Goal: Task Accomplishment & Management: Use online tool/utility

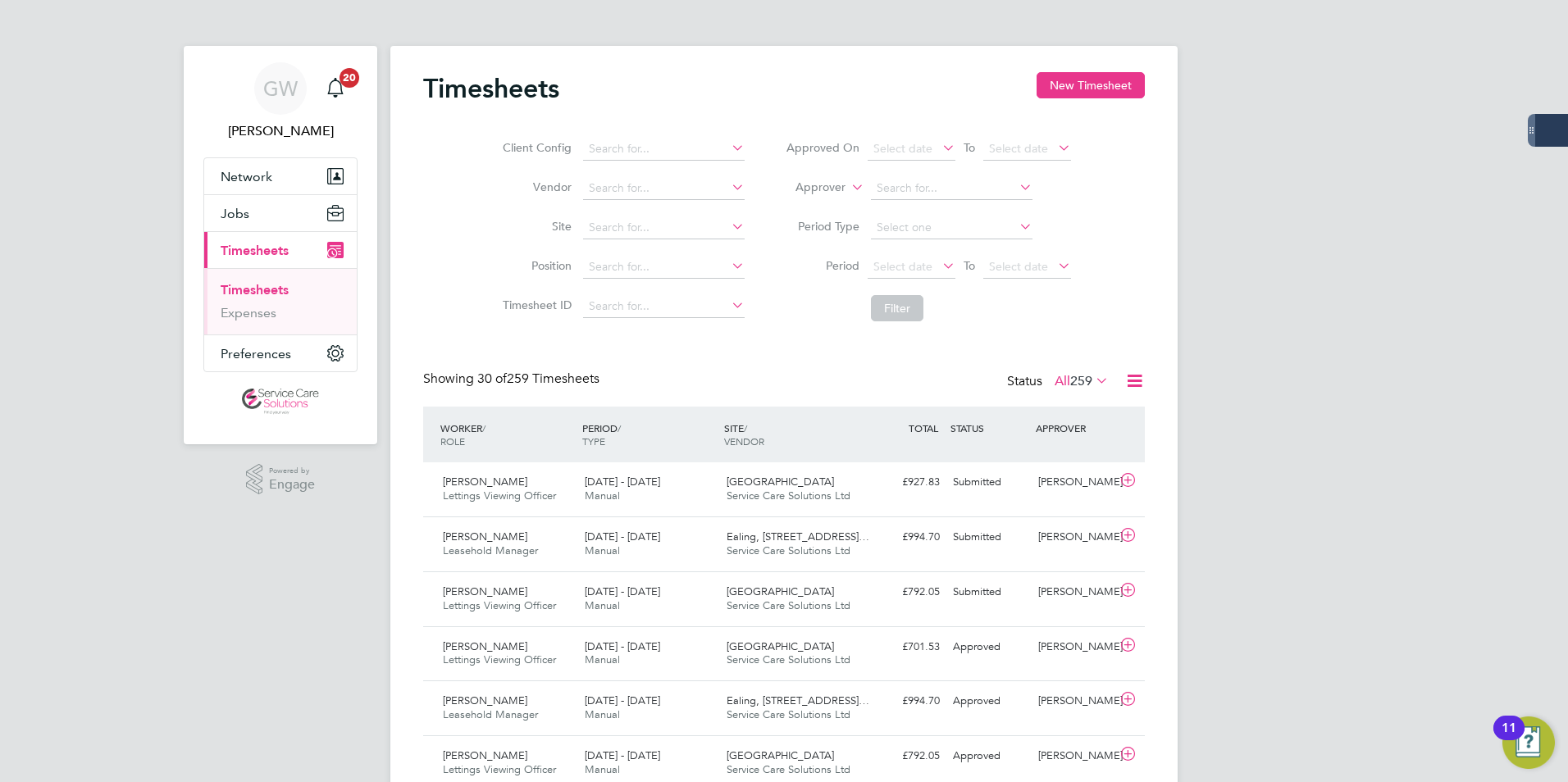
click at [720, 545] on div "Ealing, [STREET_ADDRESS]… Service Care Solutions Ltd" at bounding box center [790, 545] width 141 height 41
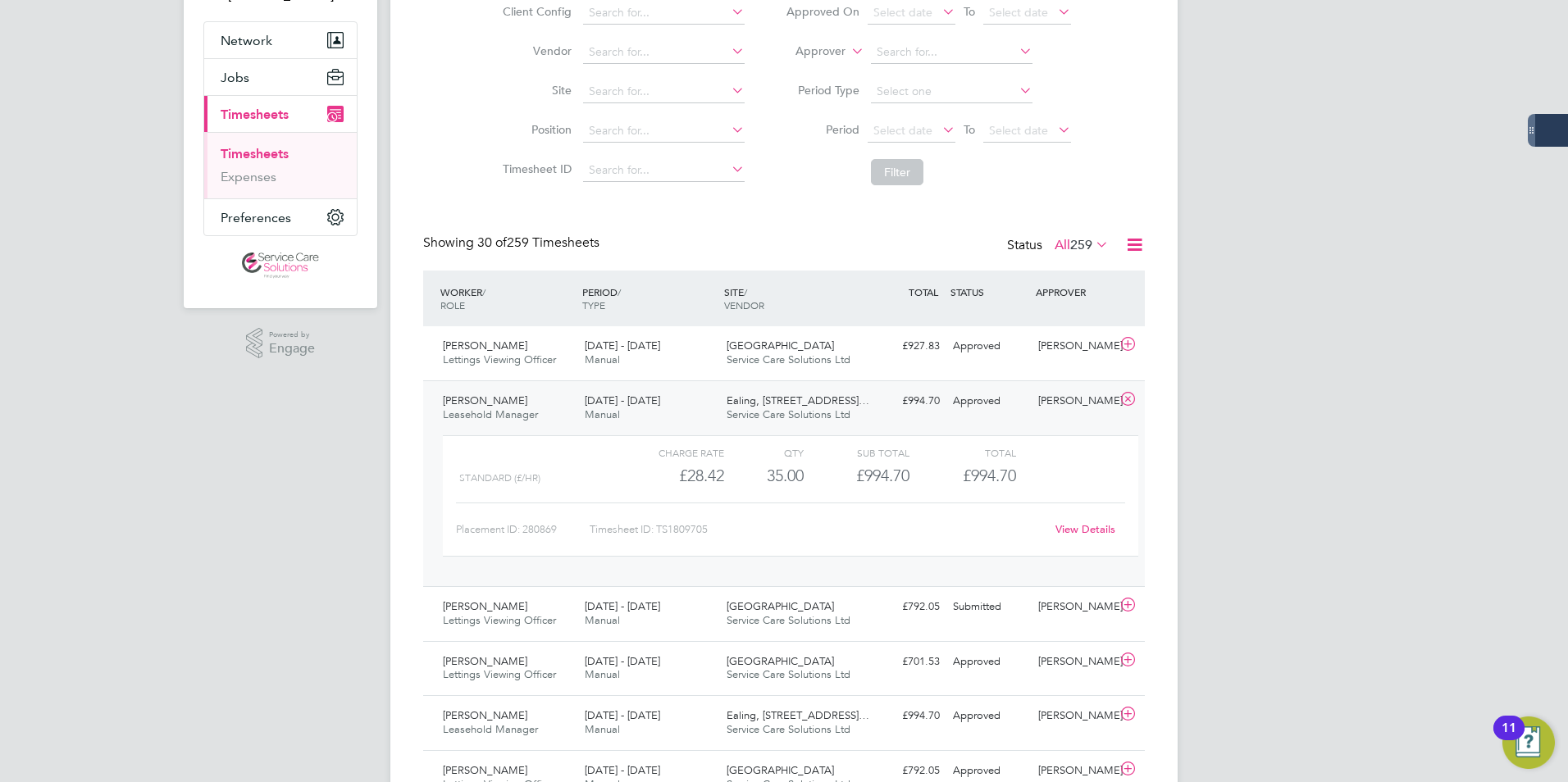
scroll to position [164, 0]
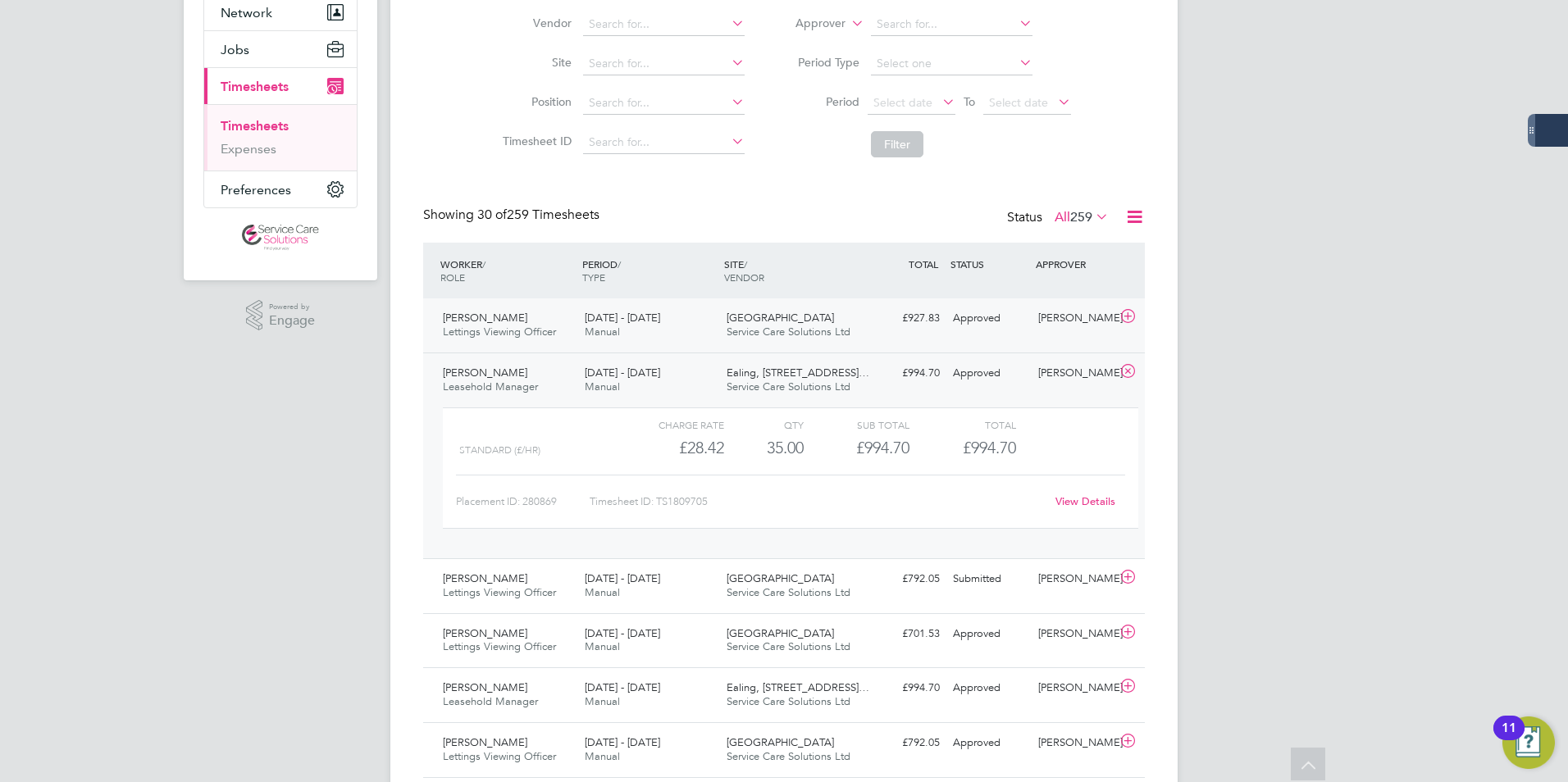
click at [660, 332] on div "[DATE] - [DATE] Manual" at bounding box center [649, 326] width 141 height 41
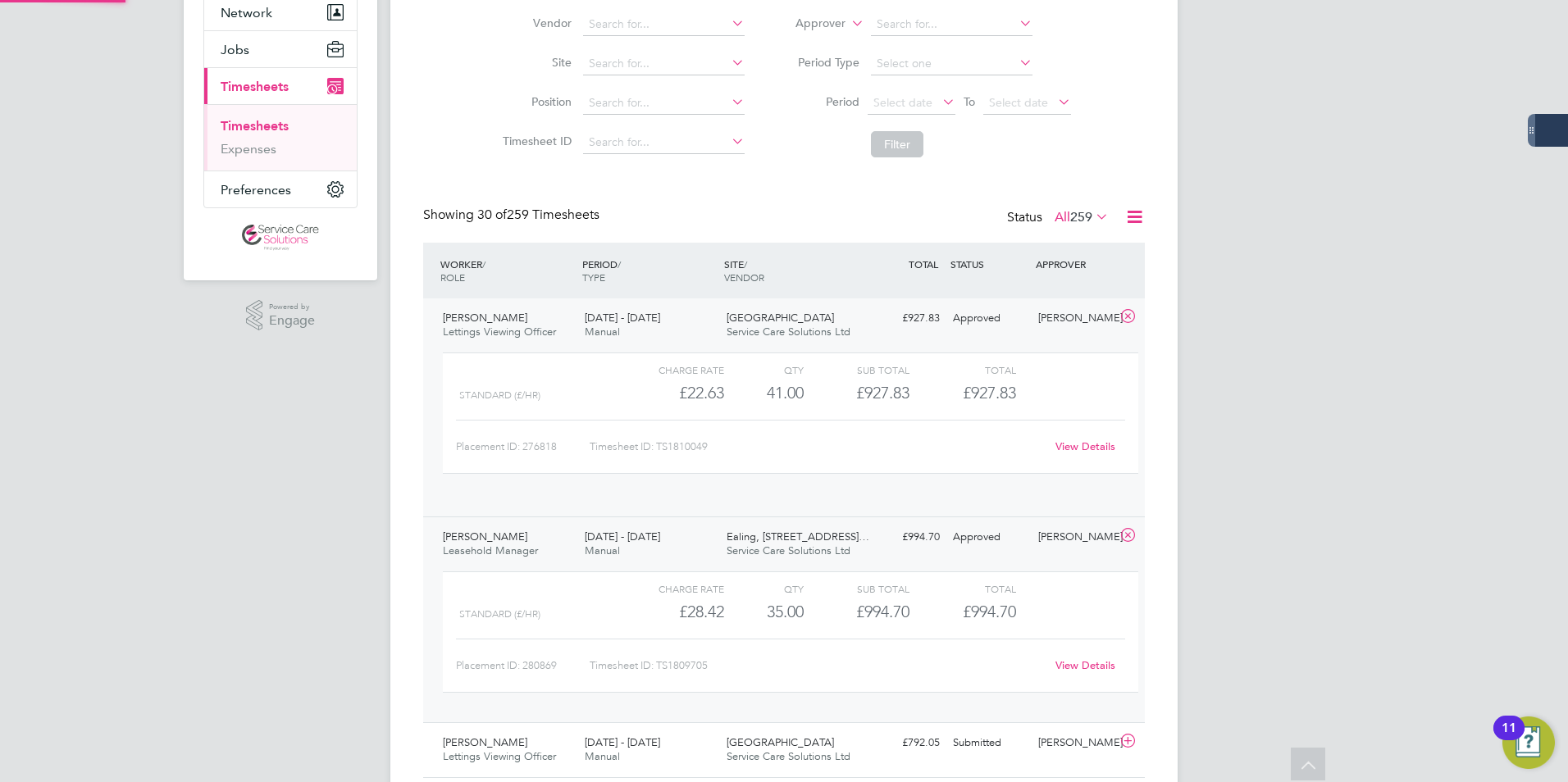
scroll to position [28, 160]
